Goal: Information Seeking & Learning: Learn about a topic

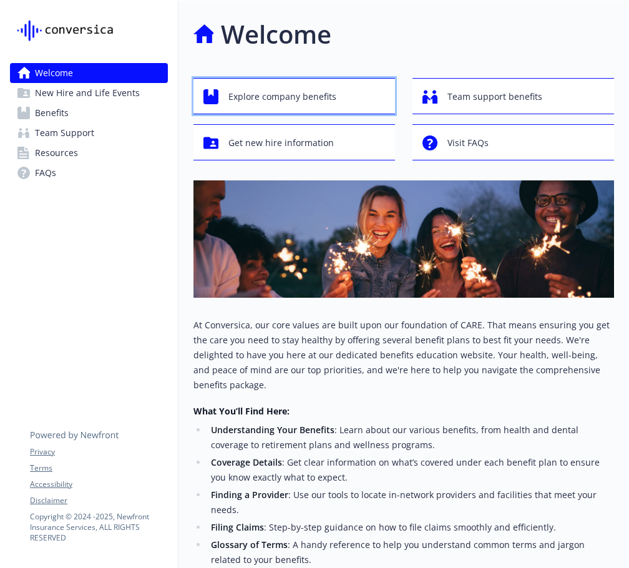
click at [271, 94] on span "Explore company benefits" at bounding box center [282, 97] width 108 height 24
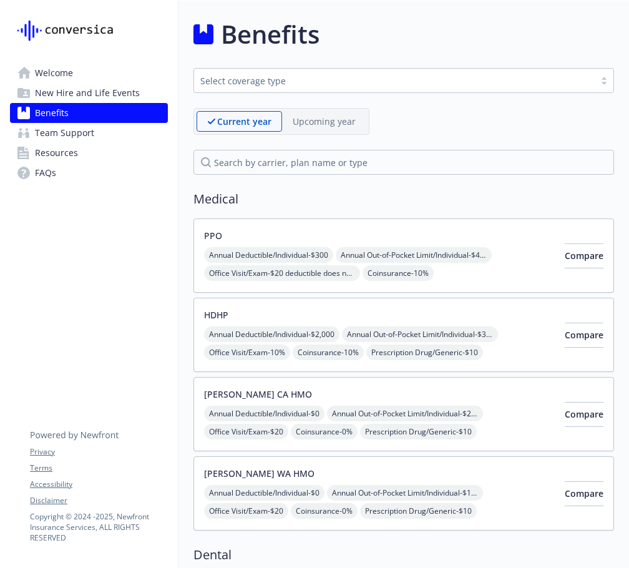
click at [240, 87] on div "Select coverage type" at bounding box center [394, 81] width 400 height 16
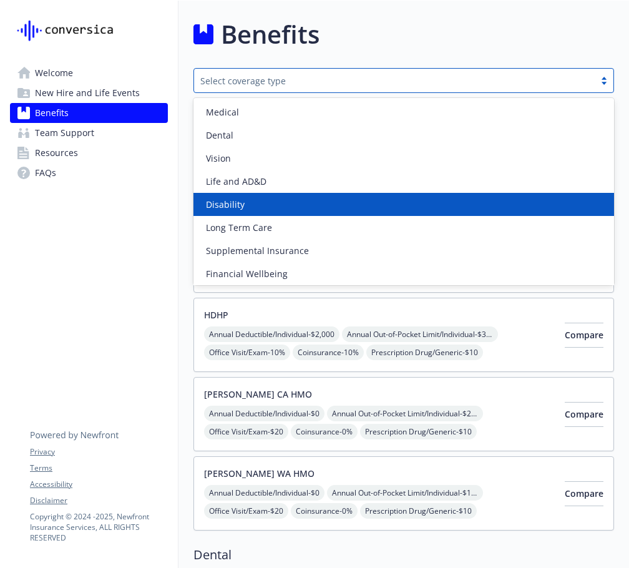
click at [235, 205] on span "Disability" at bounding box center [225, 204] width 39 height 13
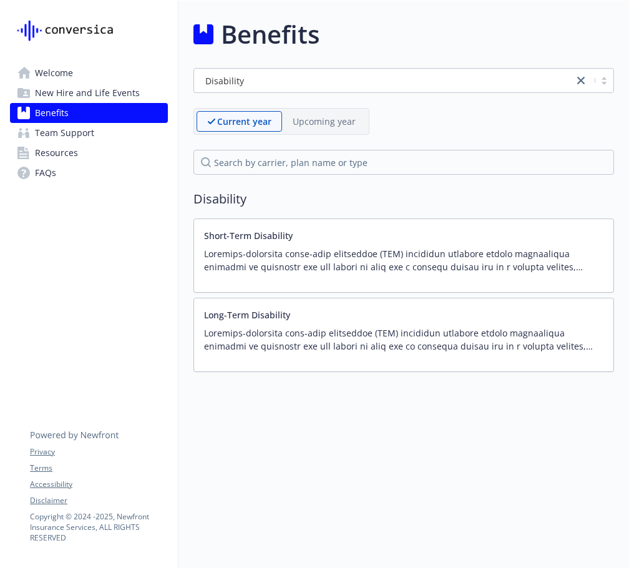
click at [399, 257] on p at bounding box center [403, 260] width 399 height 26
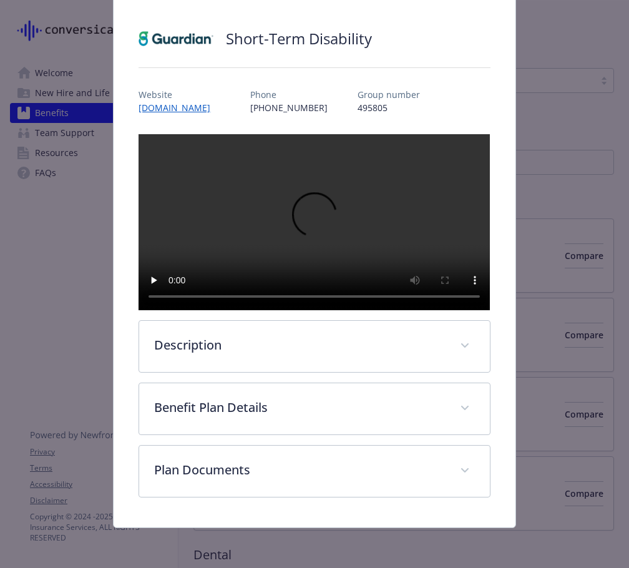
scroll to position [105, 0]
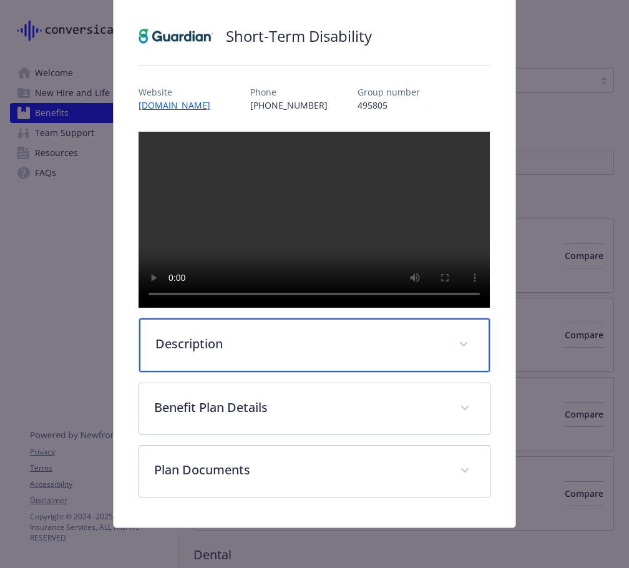
click at [248, 349] on p "Description" at bounding box center [299, 343] width 288 height 19
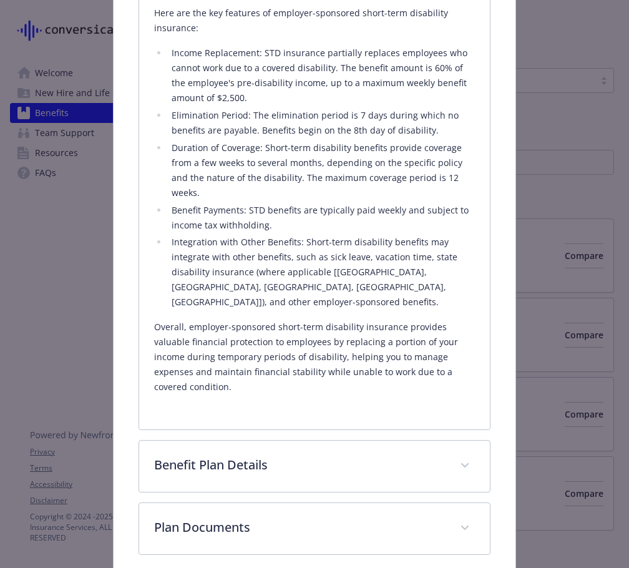
scroll to position [542, 0]
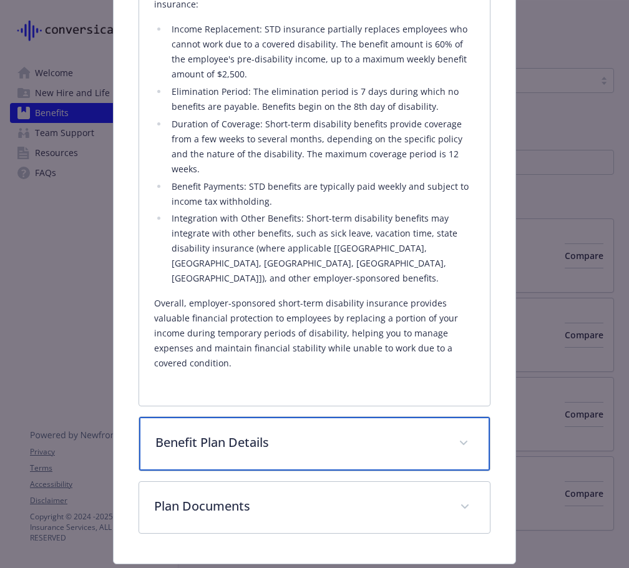
click at [233, 452] on p "Benefit Plan Details" at bounding box center [299, 442] width 288 height 19
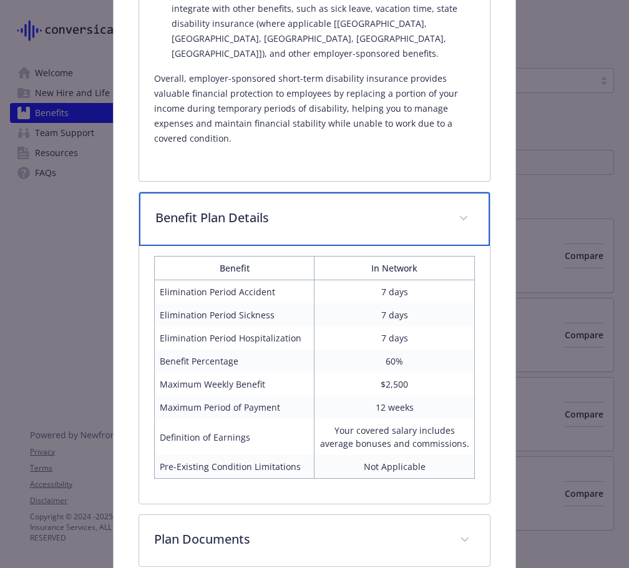
scroll to position [789, 0]
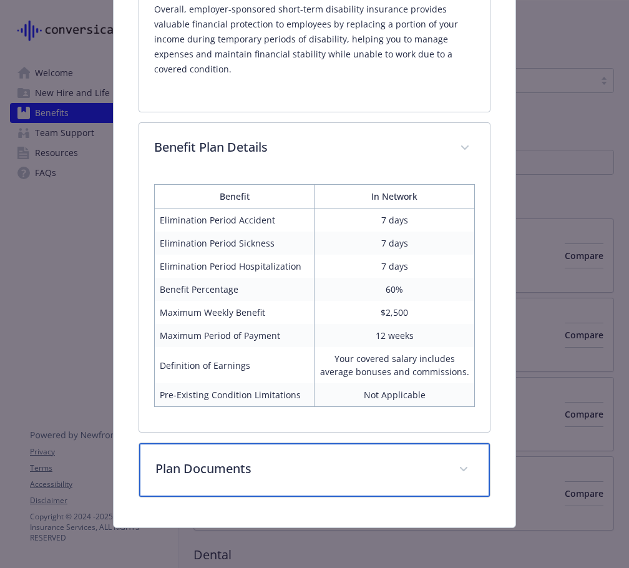
click at [253, 468] on p "Plan Documents" at bounding box center [299, 468] width 288 height 19
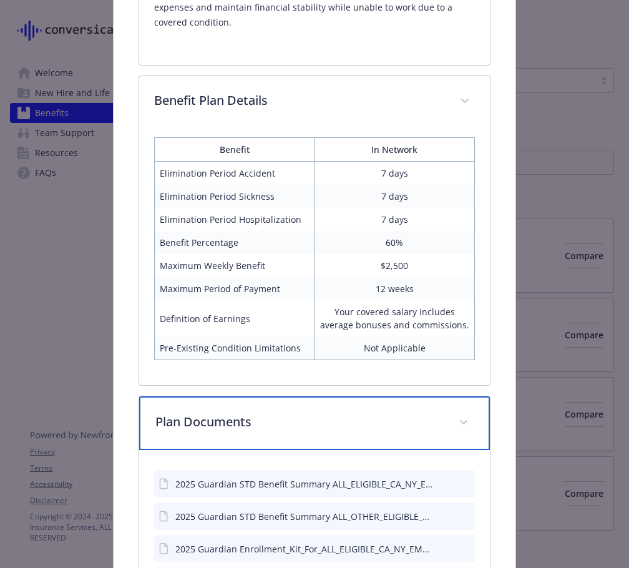
scroll to position [1009, 0]
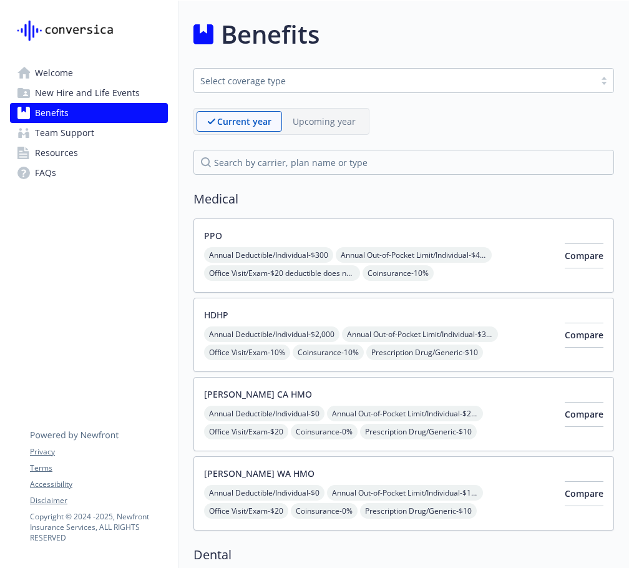
click at [249, 83] on div "Select coverage type" at bounding box center [394, 80] width 388 height 13
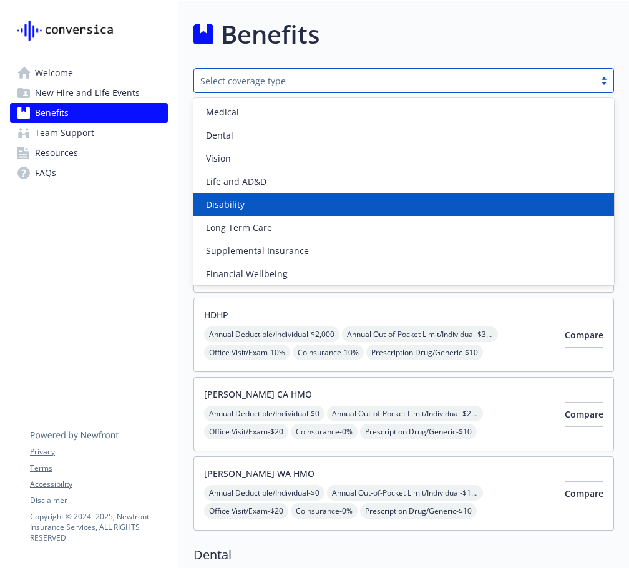
click at [280, 202] on div "Disability" at bounding box center [403, 204] width 405 height 13
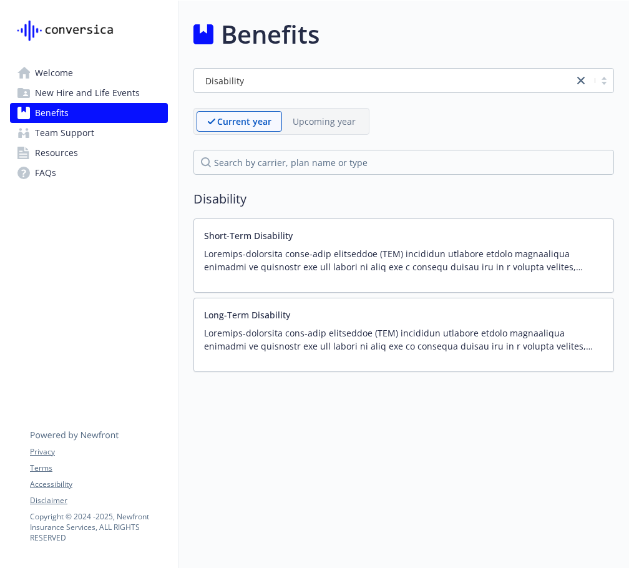
click at [297, 346] on p at bounding box center [403, 339] width 399 height 26
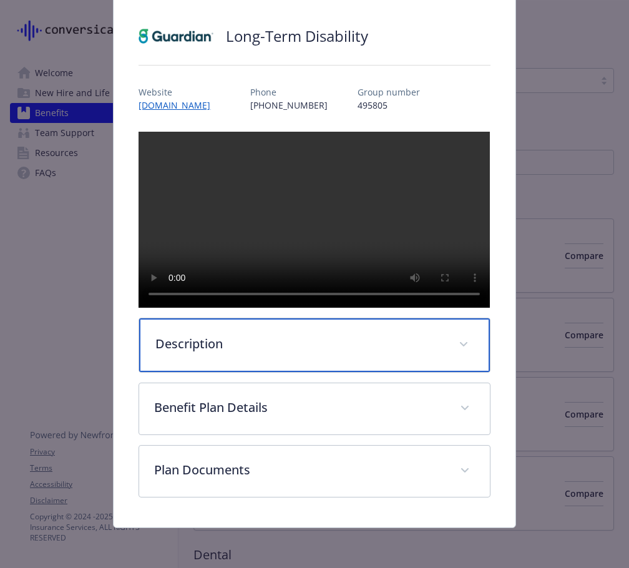
click at [210, 360] on div "Description" at bounding box center [314, 345] width 350 height 54
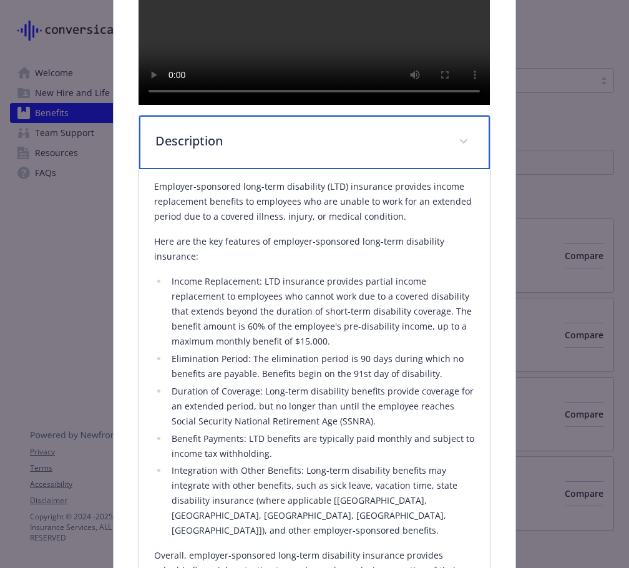
scroll to position [355, 0]
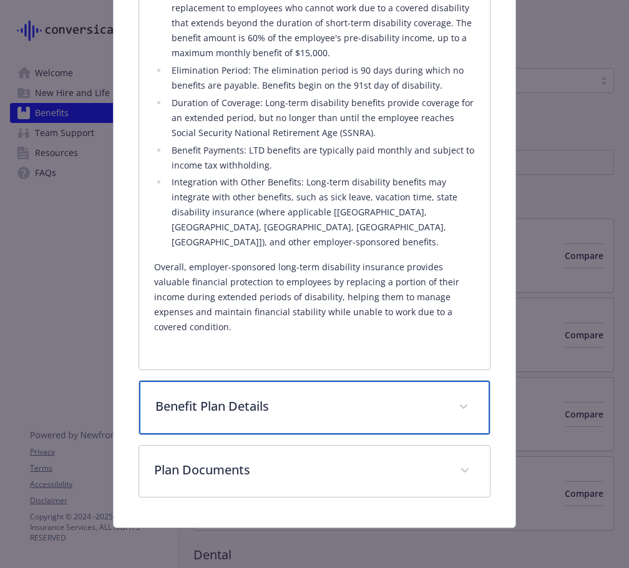
click at [228, 430] on div "Benefit Plan Details" at bounding box center [314, 407] width 350 height 54
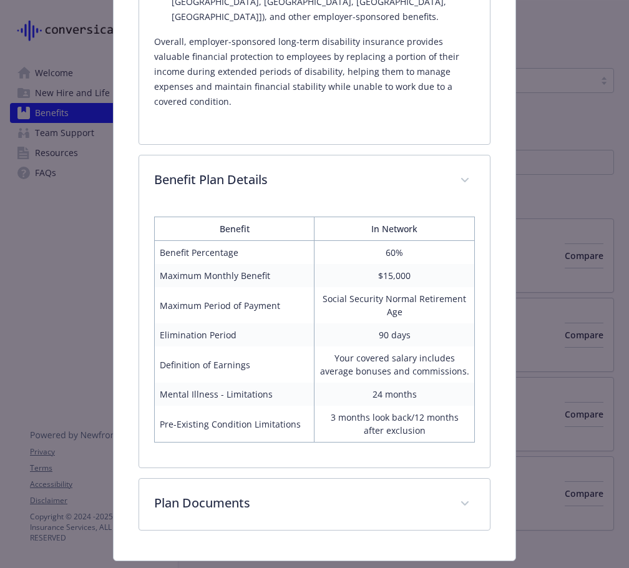
scroll to position [840, 0]
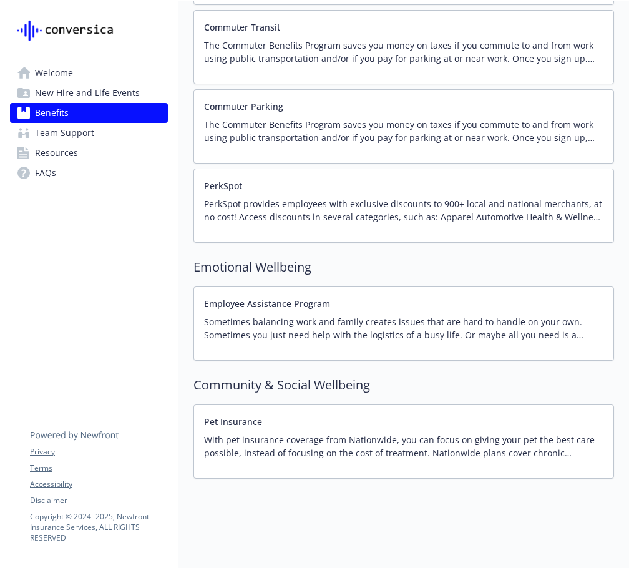
scroll to position [1915, 0]
click at [61, 94] on span "New Hire and Life Events" at bounding box center [87, 93] width 105 height 20
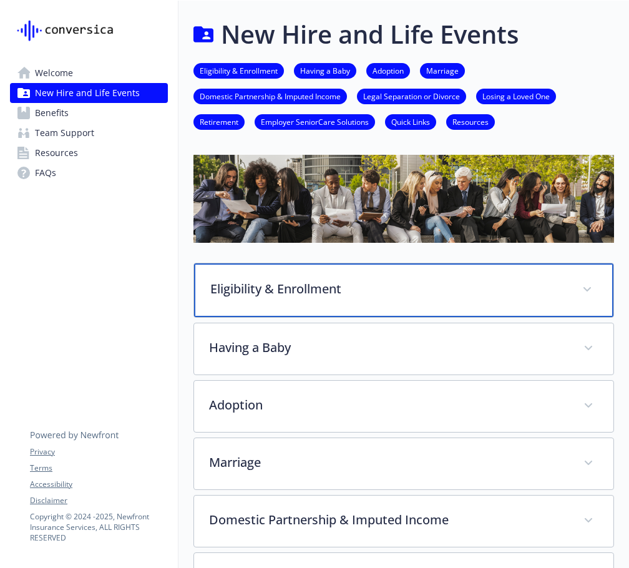
click at [311, 266] on div "Eligibility & Enrollment" at bounding box center [403, 290] width 419 height 54
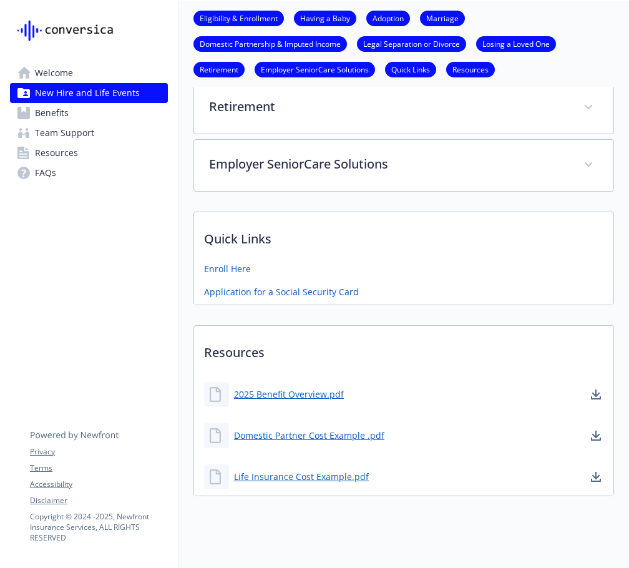
click at [53, 71] on span "Welcome" at bounding box center [54, 73] width 38 height 20
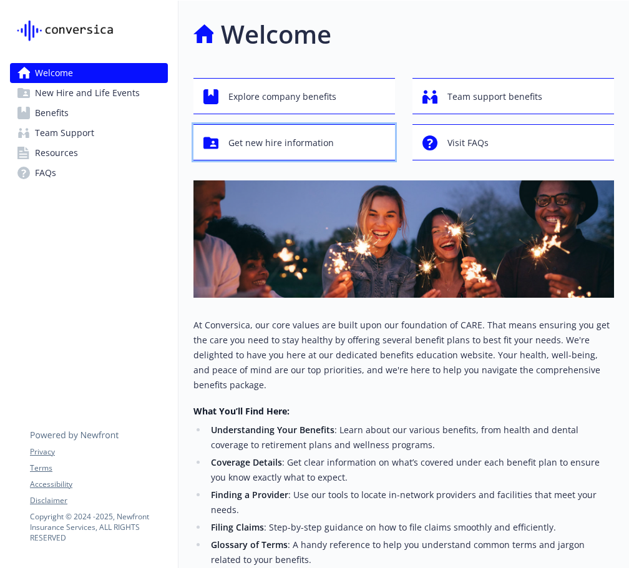
click at [288, 142] on span "Get new hire information" at bounding box center [280, 143] width 105 height 24
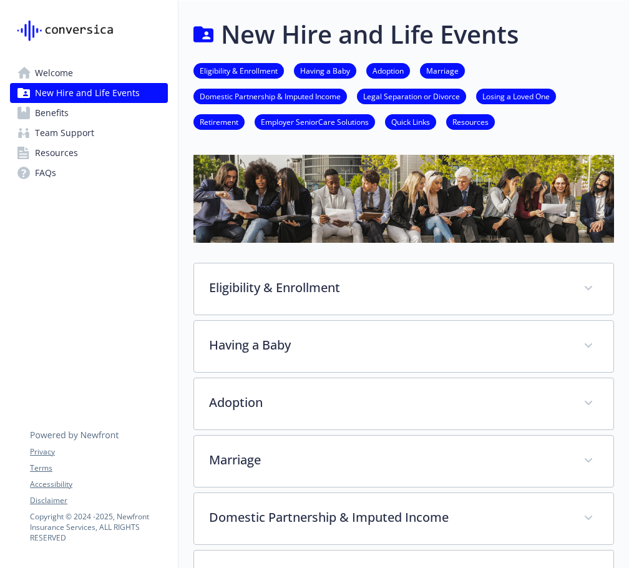
click at [123, 93] on span "New Hire and Life Events" at bounding box center [87, 93] width 105 height 20
click at [68, 73] on span "Welcome" at bounding box center [54, 73] width 38 height 20
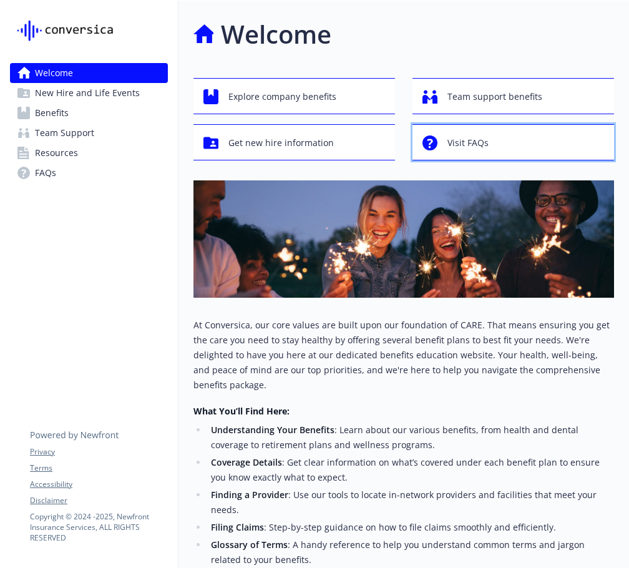
click at [443, 142] on div "Visit FAQs" at bounding box center [514, 143] width 185 height 24
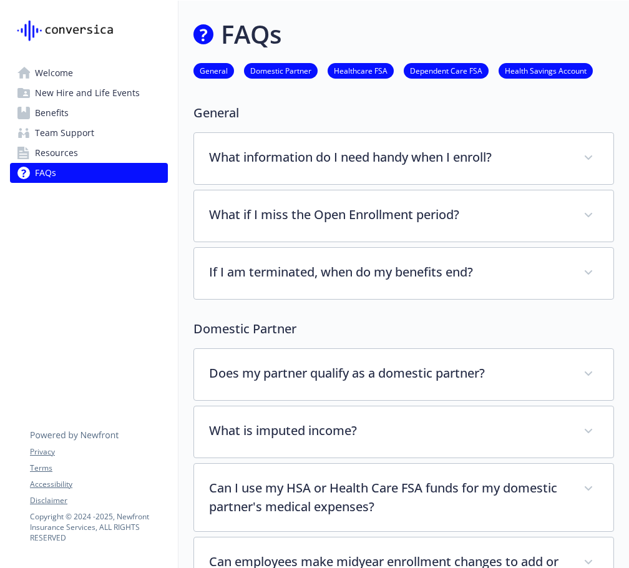
click at [110, 77] on link "Welcome" at bounding box center [89, 73] width 158 height 20
